Goal: Task Accomplishment & Management: Complete application form

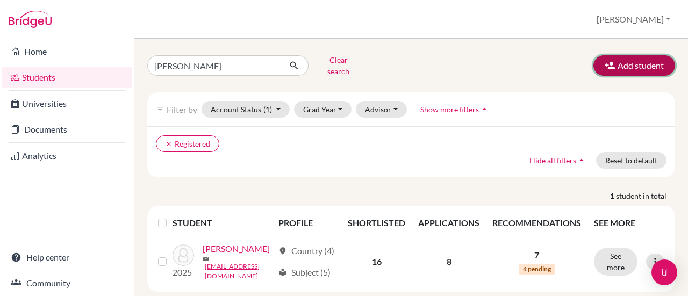
click at [647, 64] on button "Add student" at bounding box center [634, 65] width 82 height 20
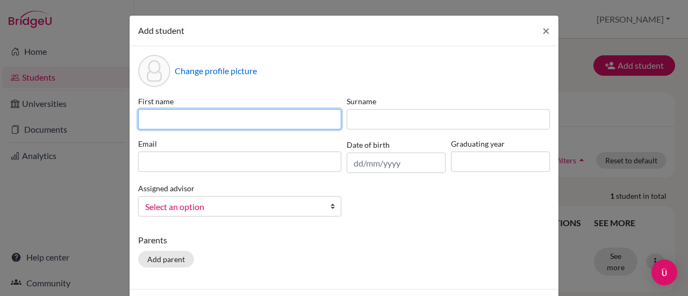
click at [244, 122] on input at bounding box center [239, 119] width 203 height 20
type input "Blessing"
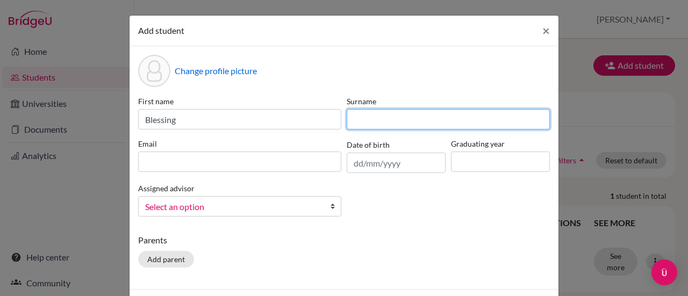
click at [351, 119] on input at bounding box center [447, 119] width 203 height 20
type input "Vodzi"
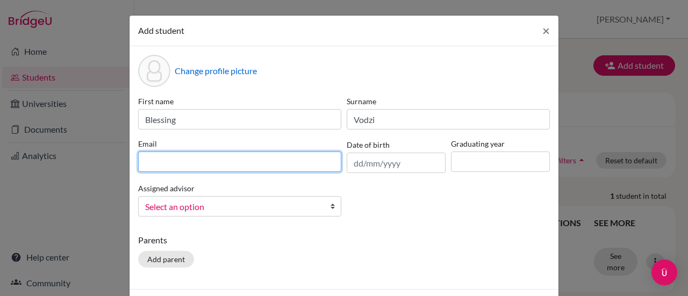
click at [272, 158] on input at bounding box center [239, 161] width 203 height 20
type input "[EMAIL_ADDRESS][DOMAIN_NAME]"
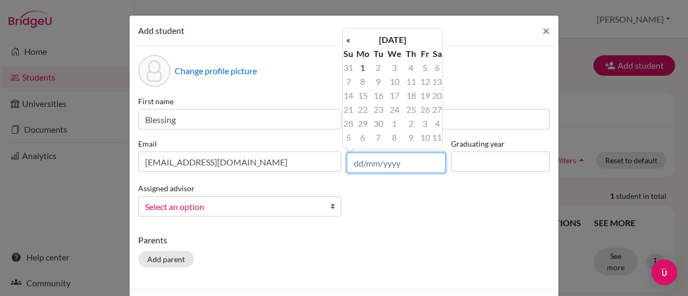
click at [382, 166] on input "text" at bounding box center [395, 163] width 99 height 20
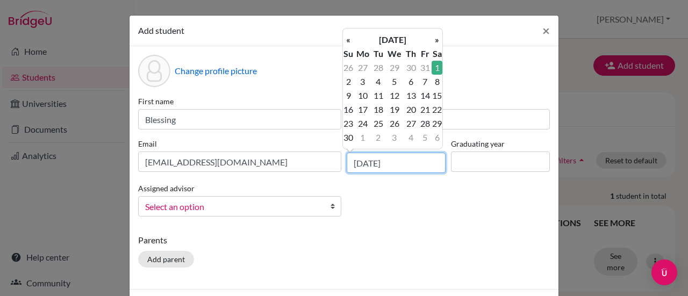
type input "[DATE]"
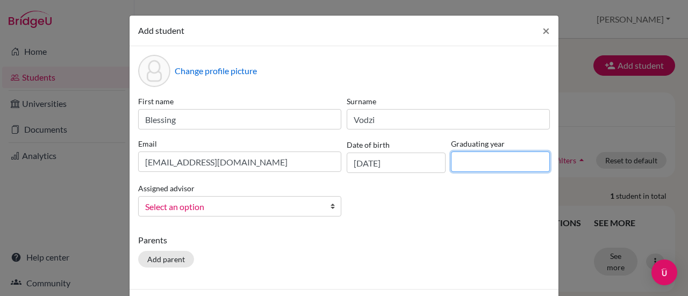
click at [457, 166] on input at bounding box center [500, 161] width 99 height 20
type input "2026"
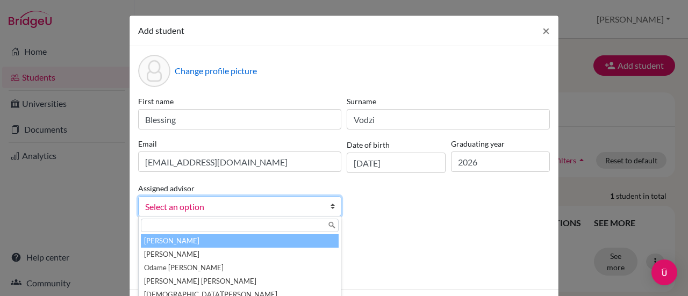
click at [330, 206] on b at bounding box center [335, 206] width 11 height 19
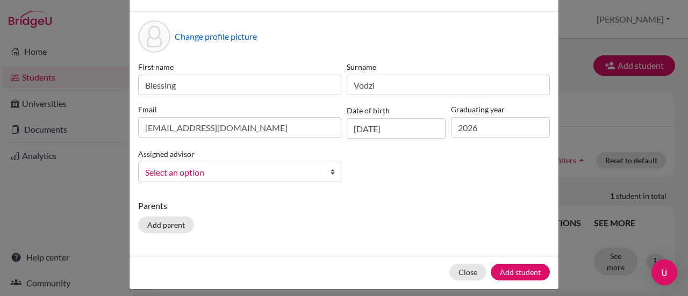
scroll to position [41, 0]
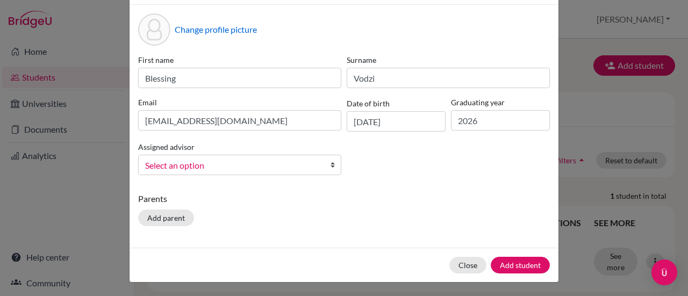
click at [330, 161] on b at bounding box center [335, 164] width 11 height 19
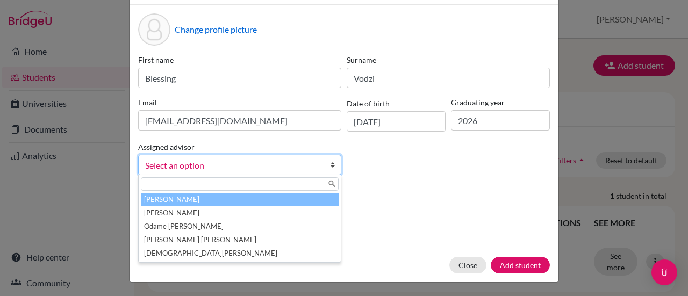
click at [277, 197] on li "[PERSON_NAME]" at bounding box center [240, 199] width 198 height 13
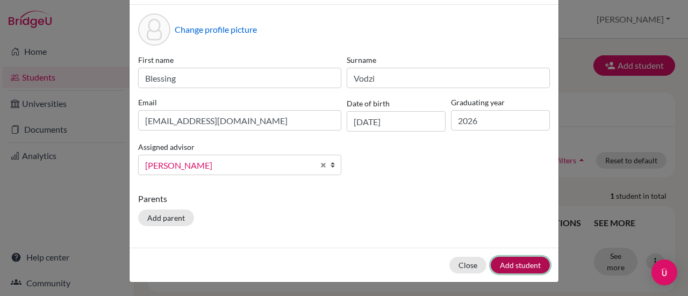
click at [526, 258] on button "Add student" at bounding box center [519, 265] width 59 height 17
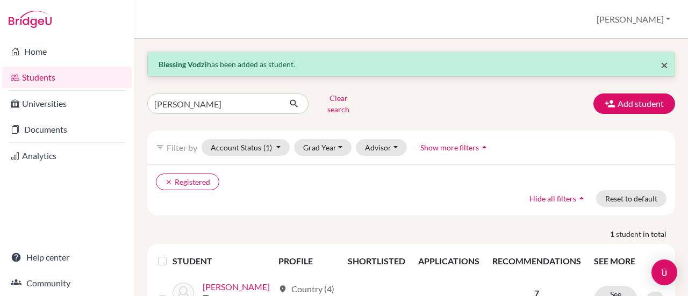
click at [660, 61] on span "×" at bounding box center [664, 65] width 8 height 16
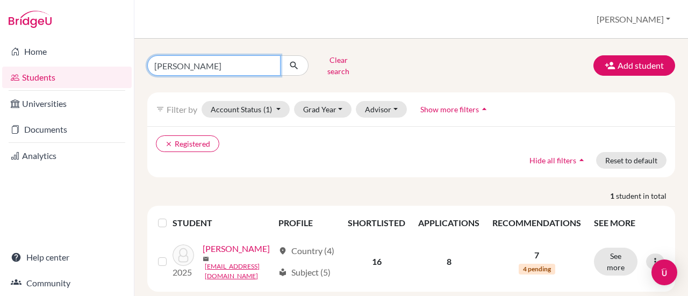
click at [262, 63] on input "[PERSON_NAME]" at bounding box center [213, 65] width 133 height 20
type input "C"
type input "blessing"
click button "submit" at bounding box center [294, 65] width 28 height 20
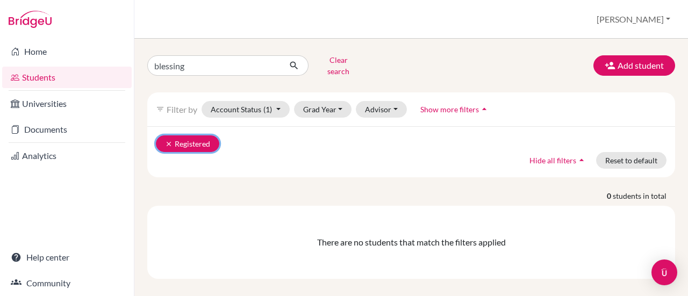
click at [200, 135] on button "clear Registered" at bounding box center [187, 143] width 63 height 17
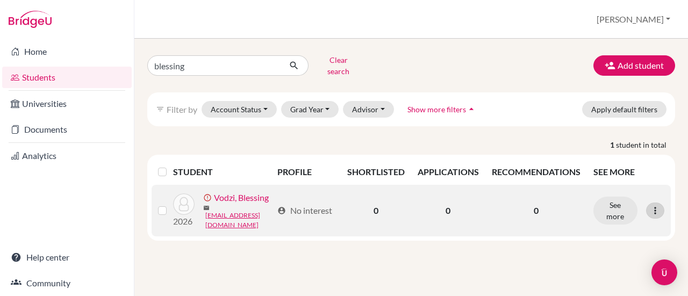
click at [657, 205] on icon at bounding box center [654, 210] width 11 height 11
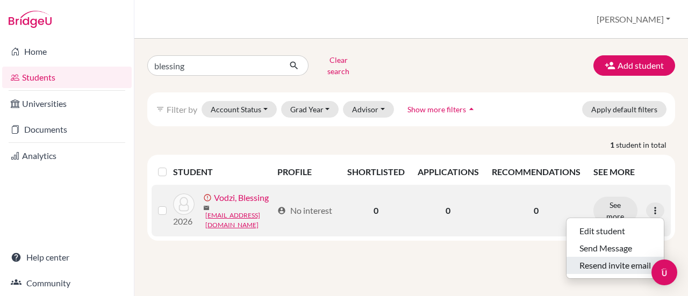
click at [596, 258] on button "Resend invite email" at bounding box center [614, 265] width 97 height 17
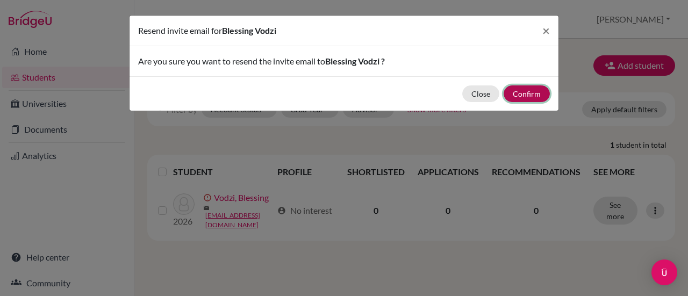
click at [533, 92] on button "Confirm" at bounding box center [526, 93] width 46 height 17
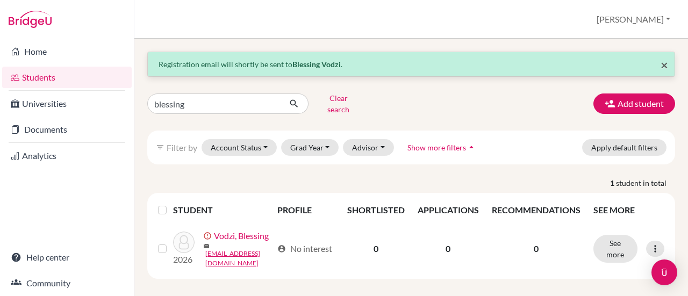
click at [665, 65] on span "×" at bounding box center [664, 65] width 8 height 16
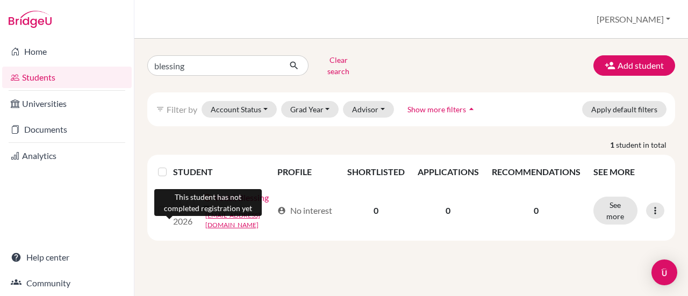
click at [207, 194] on body "Home Students Universities Documents Analytics Help center Community Students o…" at bounding box center [344, 148] width 688 height 296
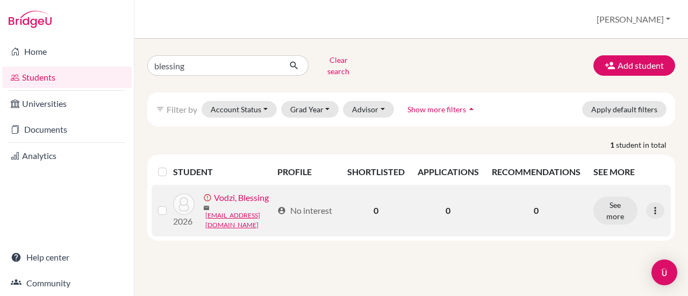
click at [242, 194] on link "Vodzi, Blessing" at bounding box center [241, 197] width 55 height 13
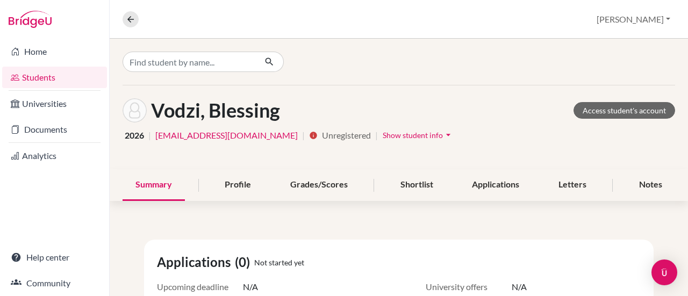
click at [383, 136] on span "Show student info" at bounding box center [412, 135] width 60 height 9
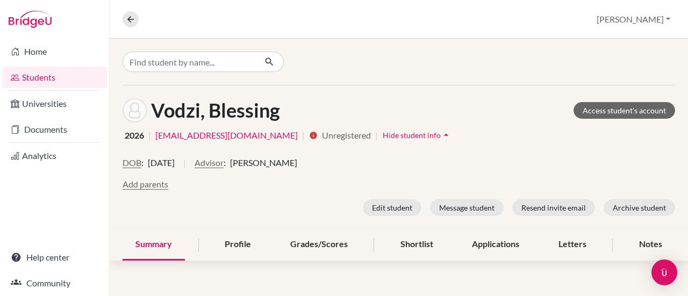
click at [669, 34] on div "Overview Student details [PERSON_NAME] Profile School Settings Log out" at bounding box center [399, 19] width 578 height 39
